Goal: Information Seeking & Learning: Learn about a topic

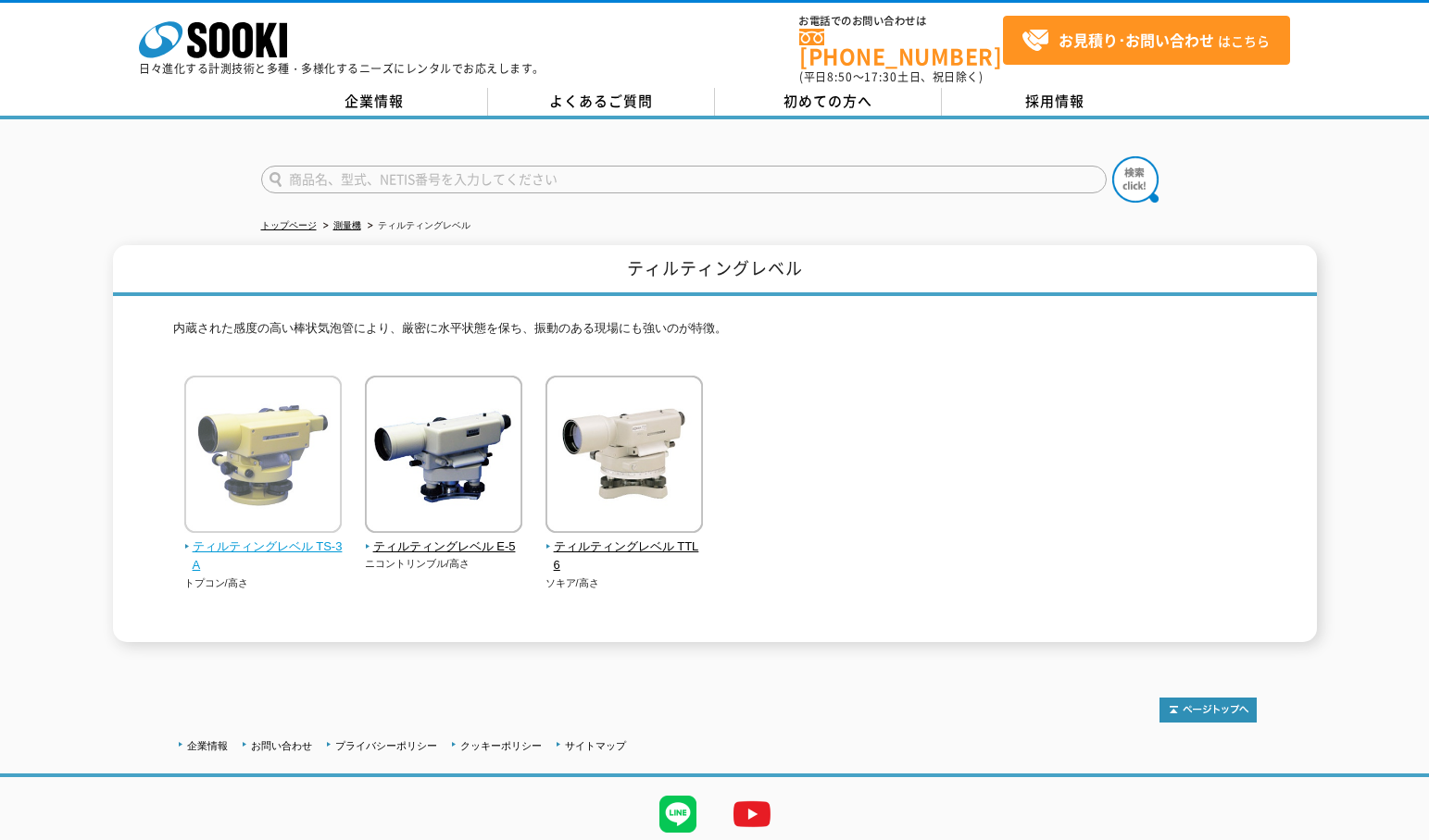
click at [199, 473] on img at bounding box center [263, 456] width 157 height 162
click at [248, 525] on img at bounding box center [263, 456] width 157 height 162
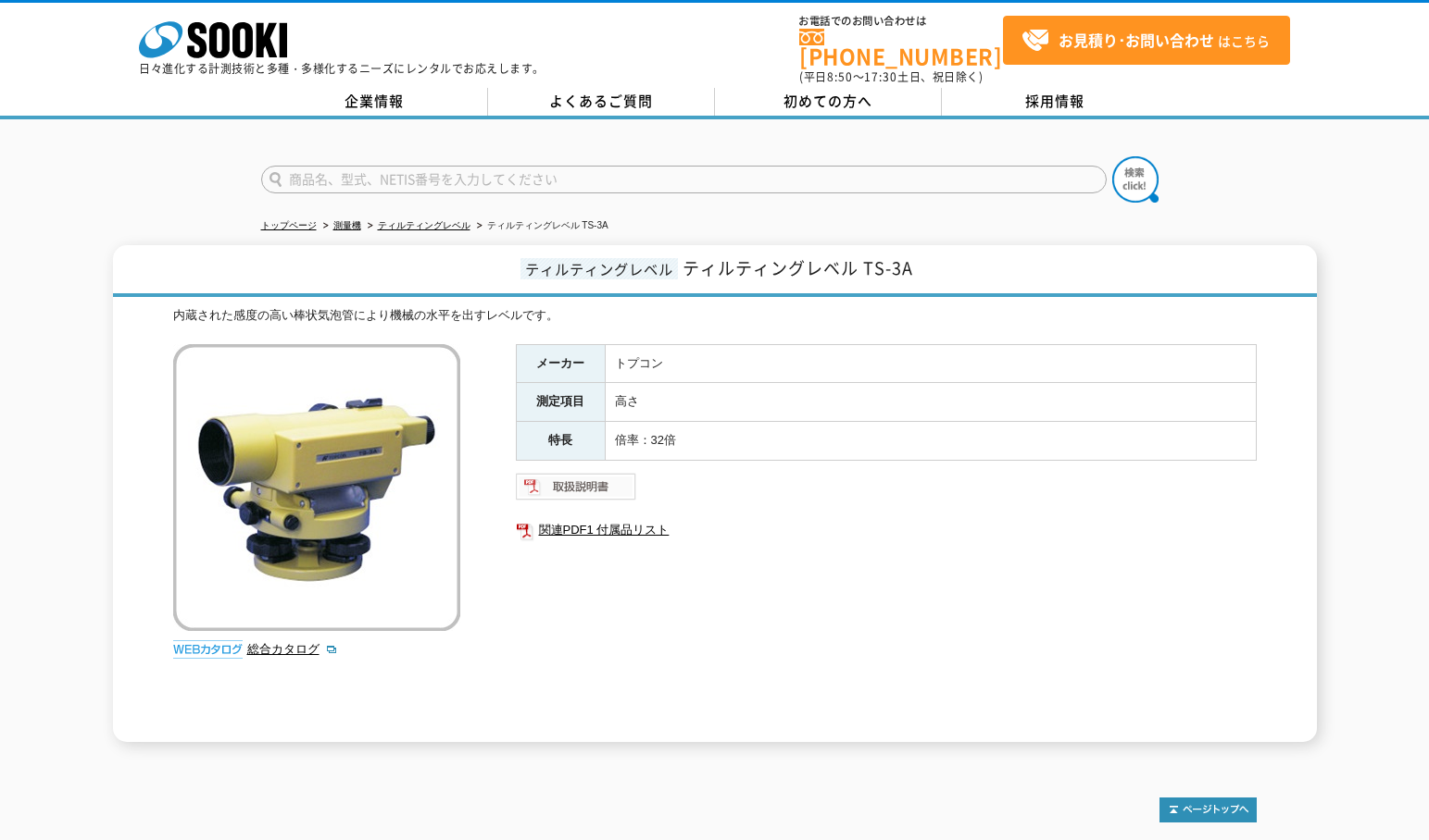
click at [588, 472] on img at bounding box center [577, 487] width 121 height 30
drag, startPoint x: 955, startPoint y: 254, endPoint x: 348, endPoint y: 14, distance: 652.7
click at [852, 245] on h1 "ティルティングレベル ティルティングレベル TS-3A" at bounding box center [714, 271] width 1204 height 52
copy span "TS-3A"
